Goal: Communication & Community: Answer question/provide support

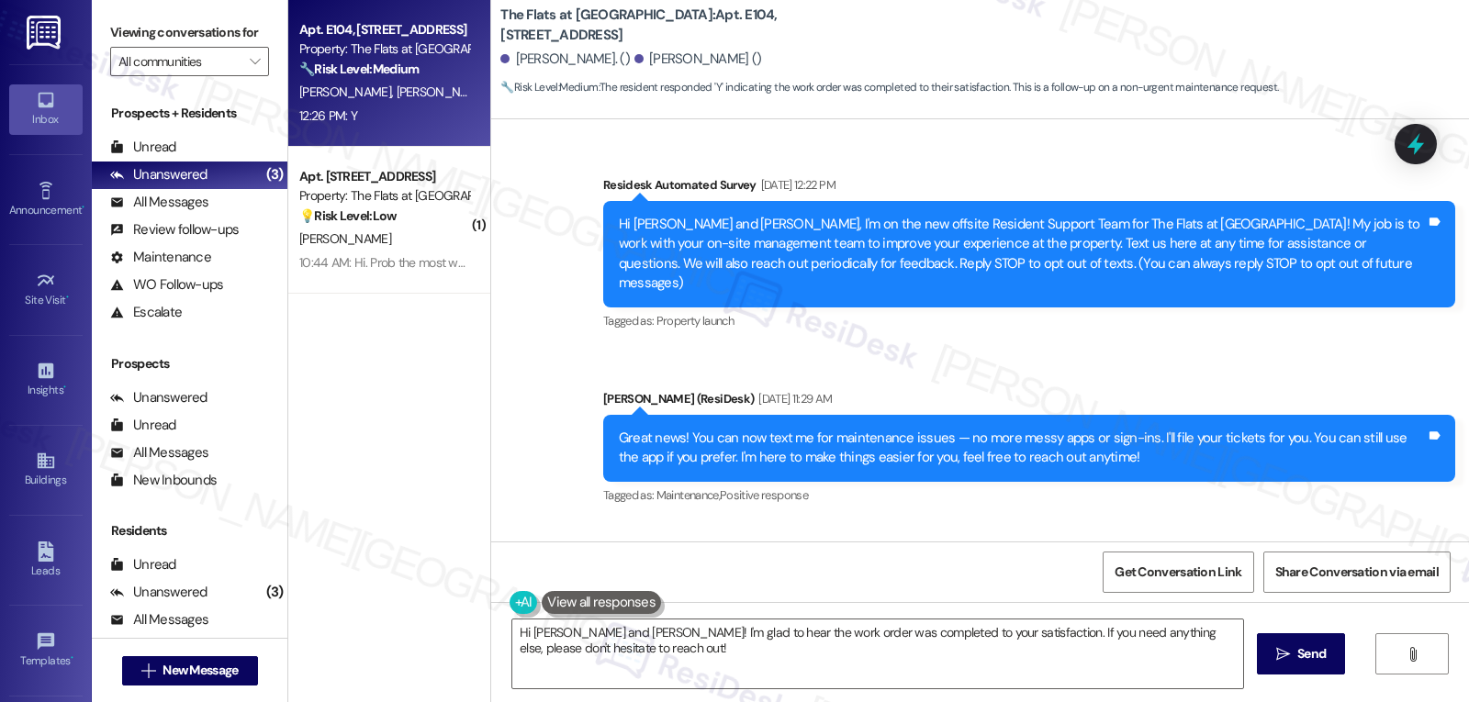
scroll to position [3325, 0]
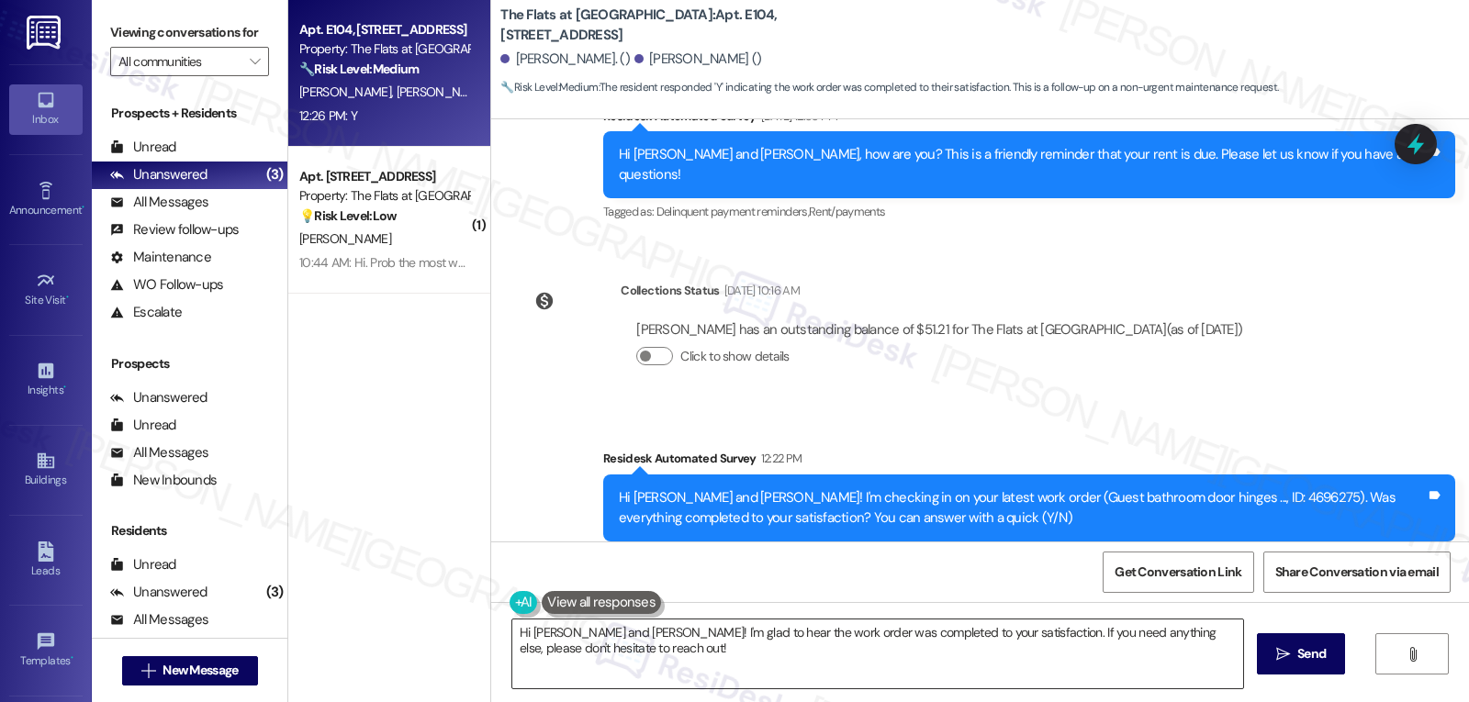
click at [756, 654] on textarea "Hi [PERSON_NAME] and [PERSON_NAME]! I'm glad to hear the work order was complet…" at bounding box center [877, 654] width 731 height 69
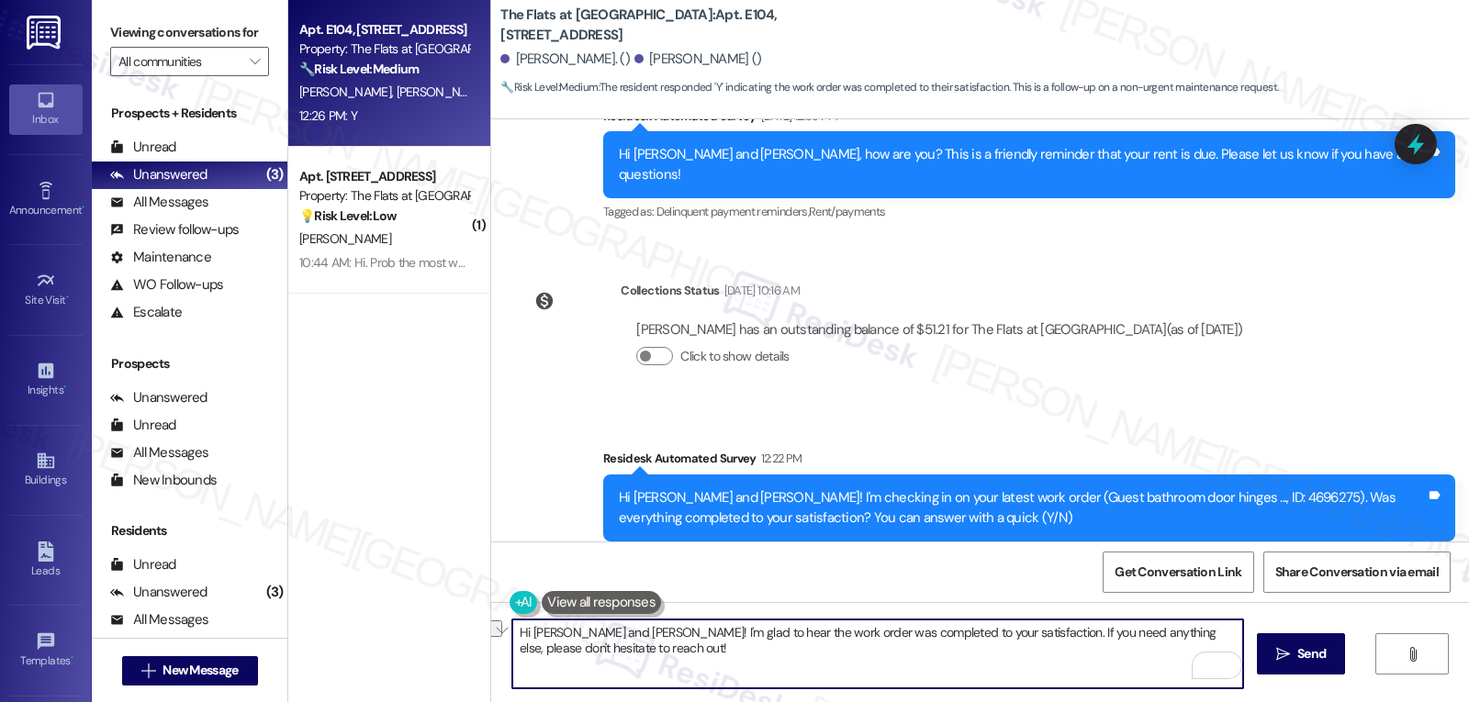
drag, startPoint x: 548, startPoint y: 636, endPoint x: 612, endPoint y: 634, distance: 64.3
click at [612, 634] on textarea "Hi [PERSON_NAME] and [PERSON_NAME]! I'm glad to hear the work order was complet…" at bounding box center [877, 654] width 731 height 69
type textarea "Hi [PERSON_NAME]! I'm glad to hear the work order was completed to your satisfa…"
click at [1319, 657] on span "Send" at bounding box center [1311, 653] width 28 height 19
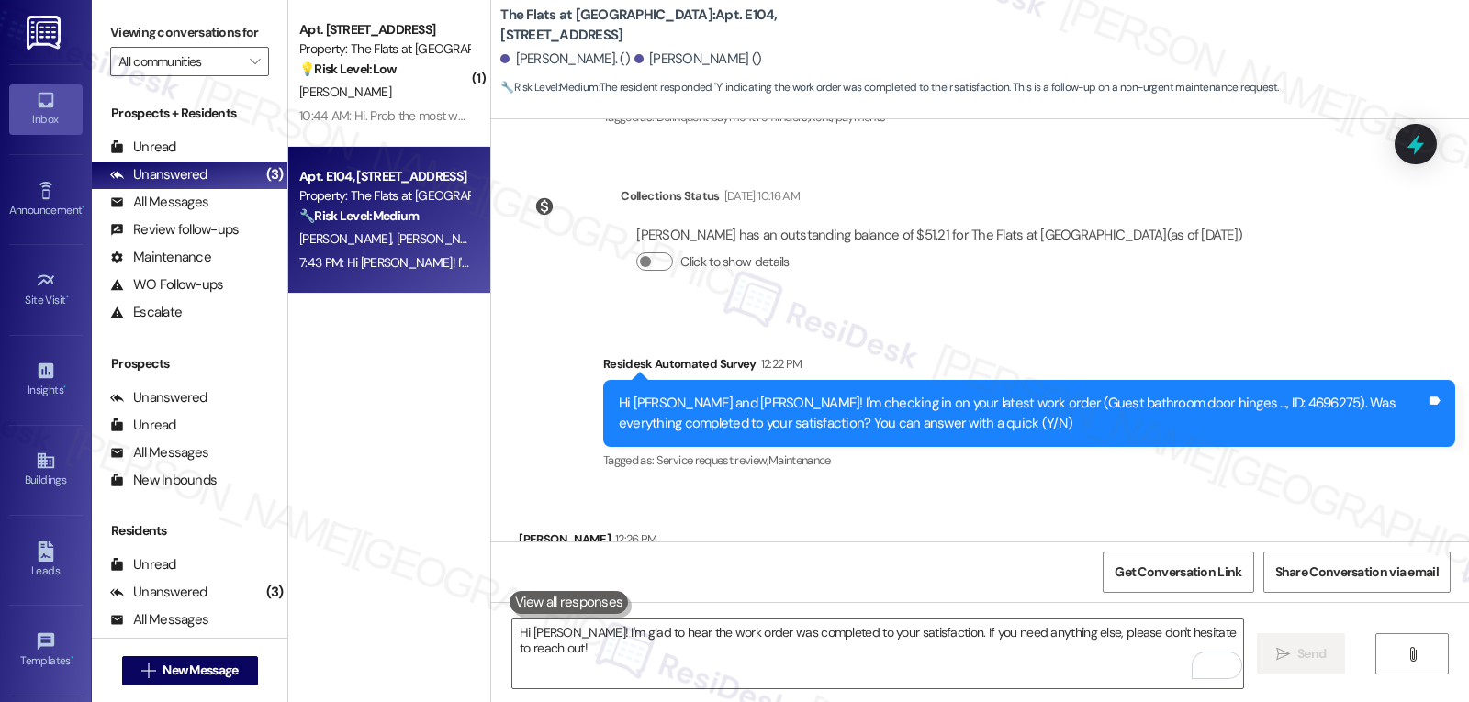
scroll to position [3453, 0]
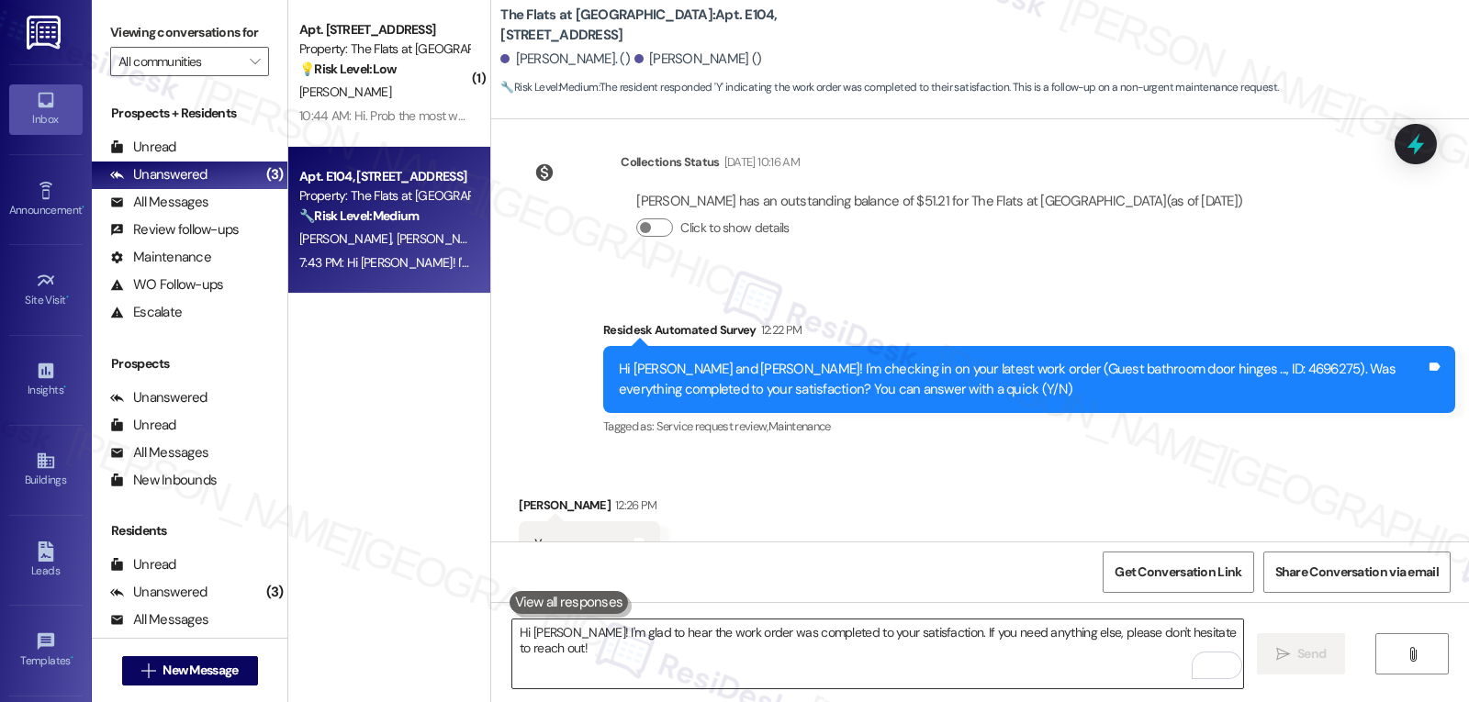
drag, startPoint x: 650, startPoint y: 627, endPoint x: 658, endPoint y: 619, distance: 11.7
click at [650, 627] on textarea "Hi [PERSON_NAME]! I'm glad to hear the work order was completed to your satisfa…" at bounding box center [877, 654] width 731 height 69
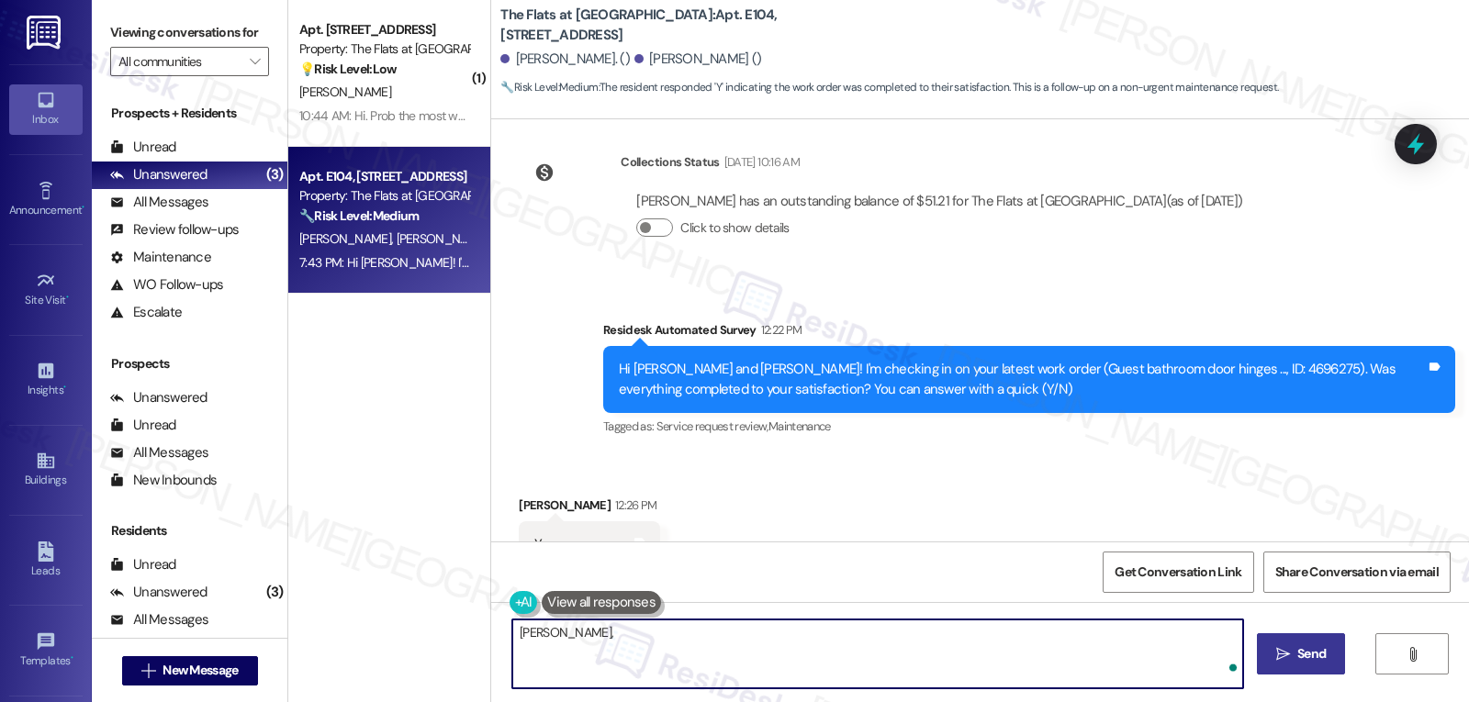
paste textarea "I’d love to know—has your experience at {{property}} been what you expected? Yo…"
click at [525, 635] on textarea "[PERSON_NAME], I’d love to know—has your experience at {{property}} been what y…" at bounding box center [877, 654] width 731 height 69
type textarea "[PERSON_NAME], I’d love to know—has your experience at {{property}} been what y…"
click at [1329, 644] on button " Send" at bounding box center [1301, 653] width 89 height 41
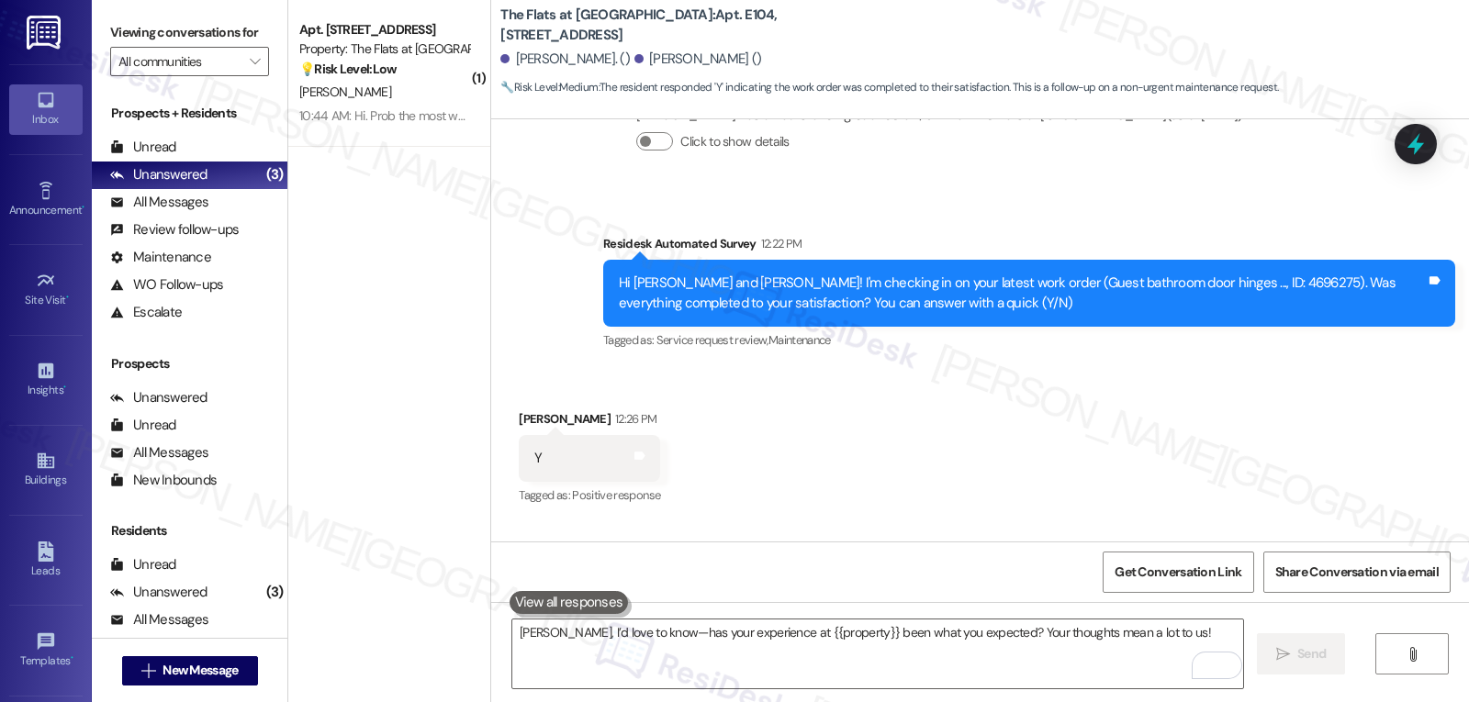
scroll to position [3581, 0]
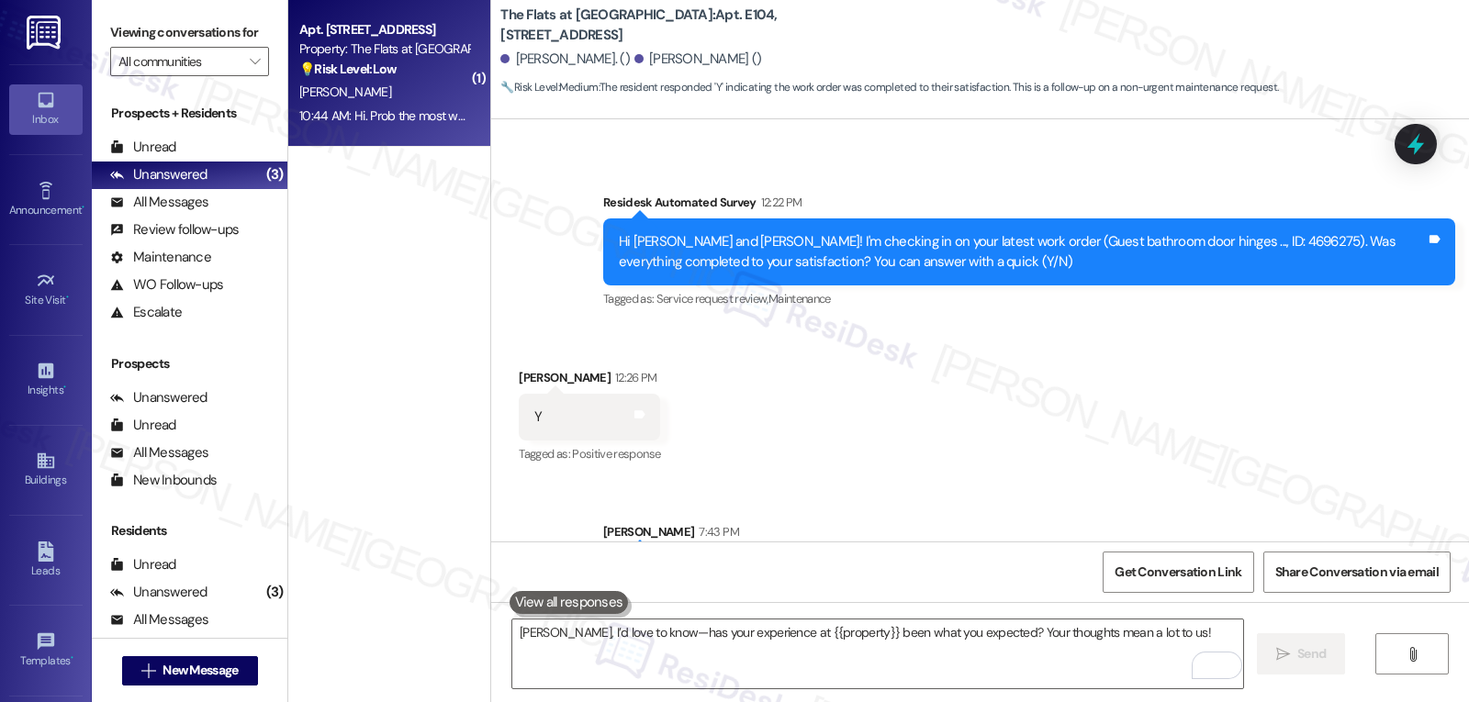
click at [377, 93] on div "[PERSON_NAME]" at bounding box center [383, 92] width 173 height 23
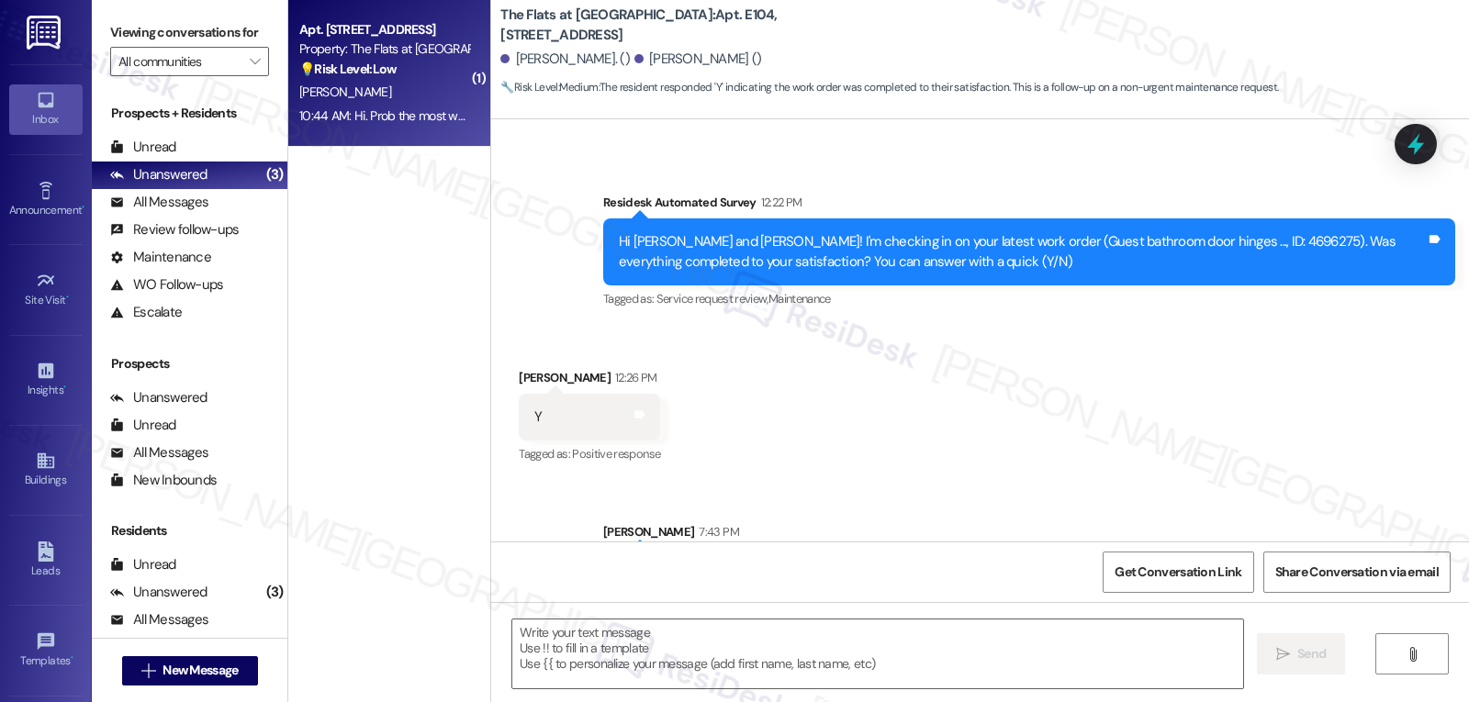
type textarea "Fetching suggested responses. Please feel free to read through the conversation…"
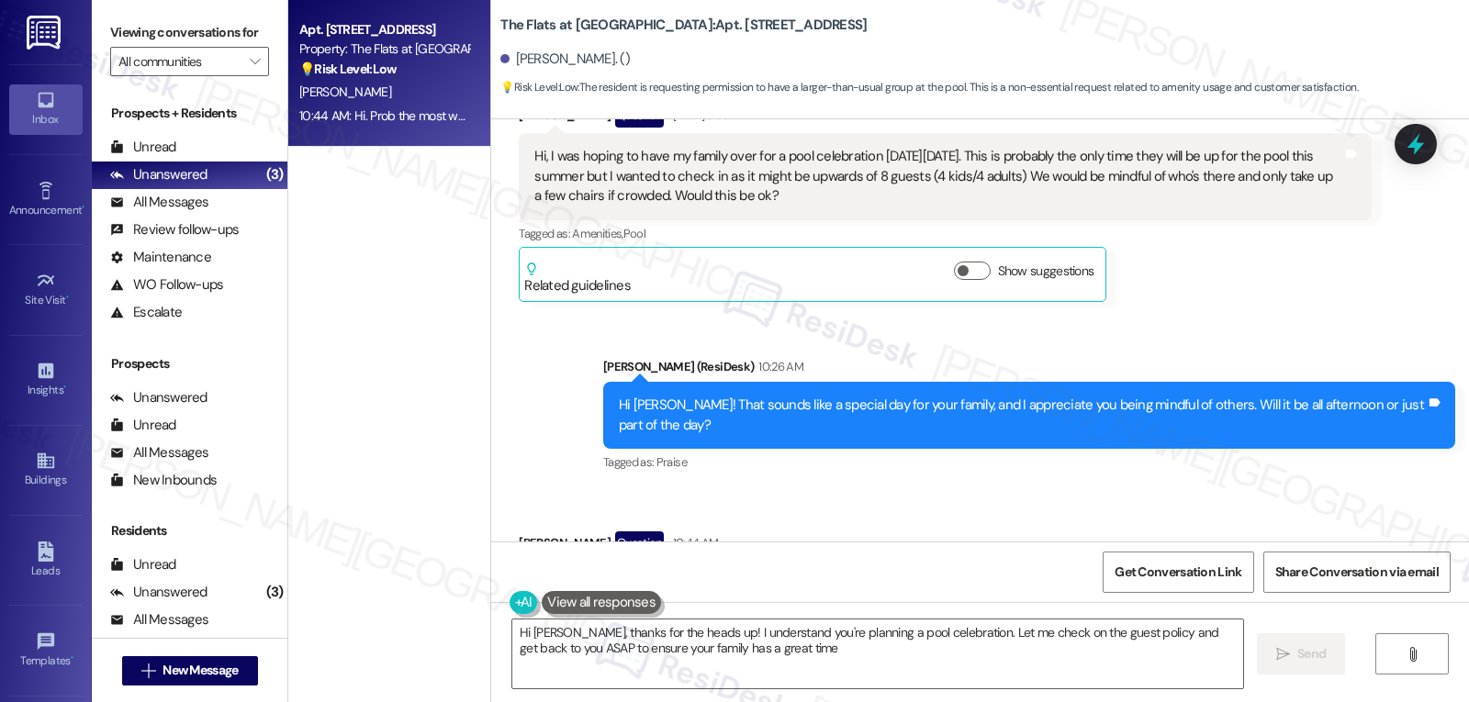
type textarea "Hi [PERSON_NAME], thanks for the heads up! I understand you're planning a pool …"
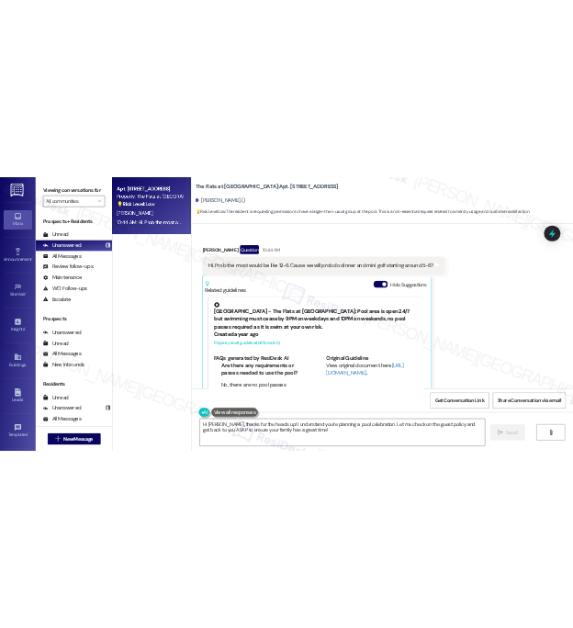
scroll to position [17487, 0]
